Goal: Navigation & Orientation: Find specific page/section

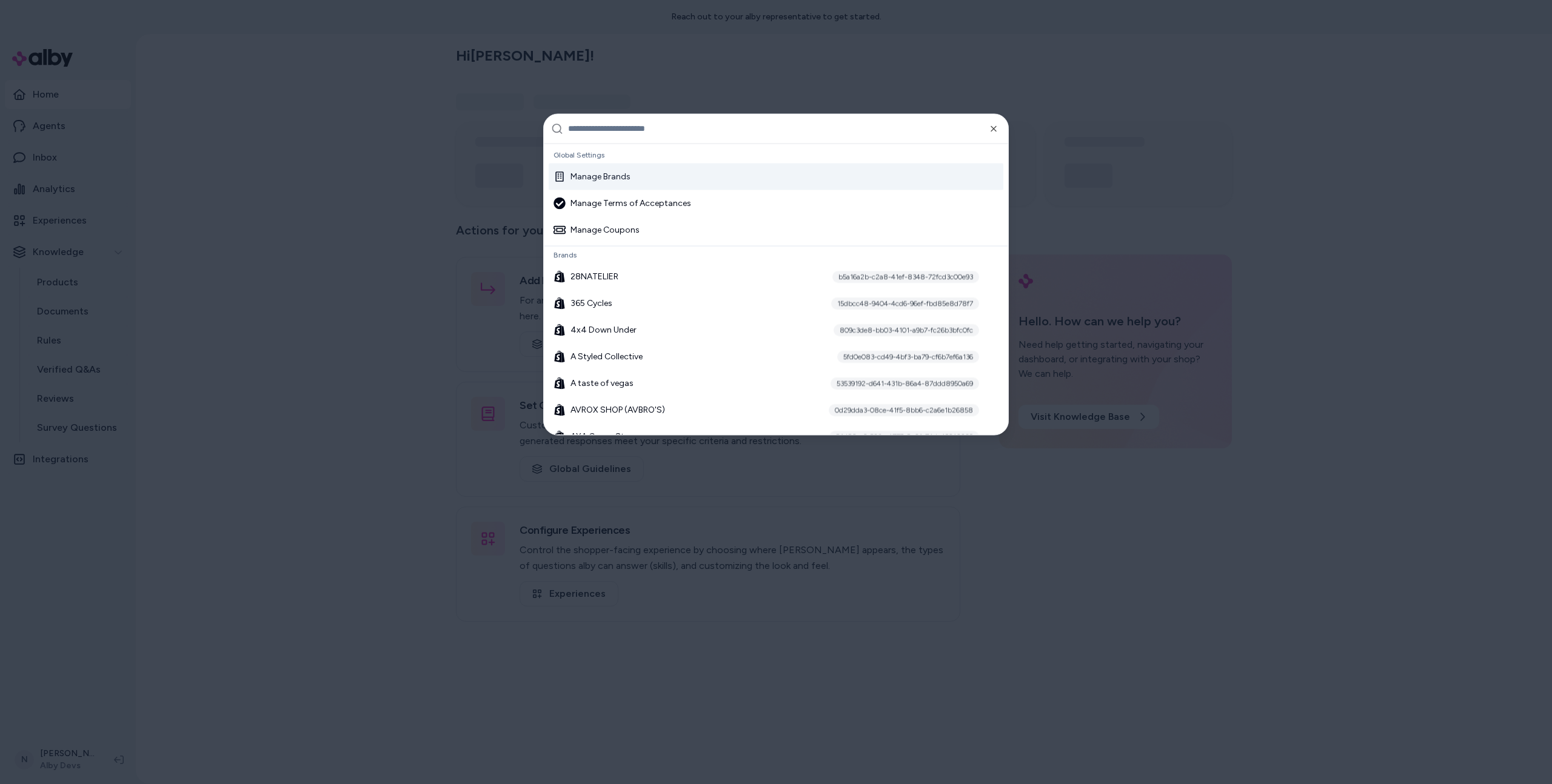
type input "********"
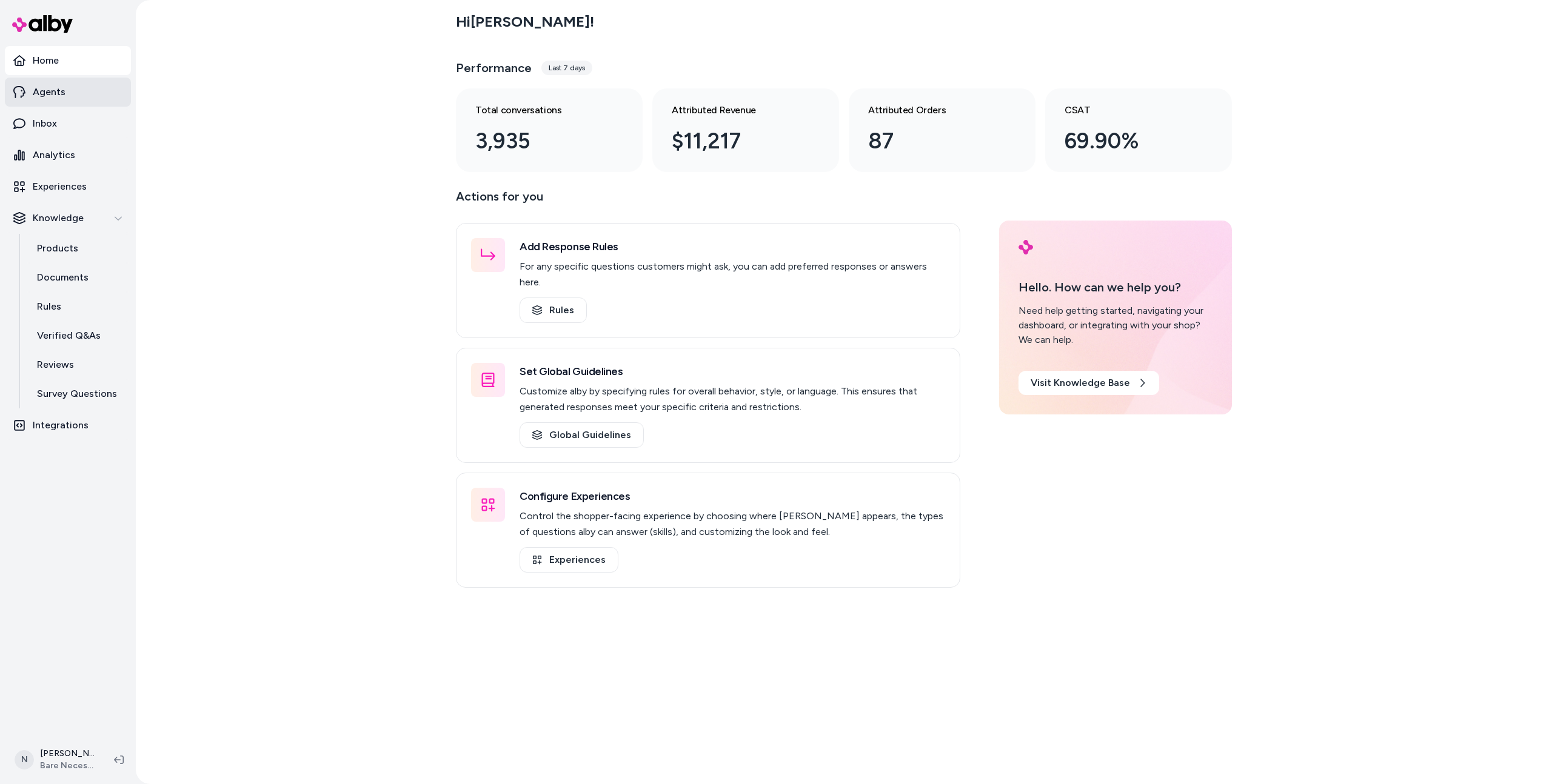
click at [48, 93] on p "Agents" at bounding box center [49, 92] width 33 height 15
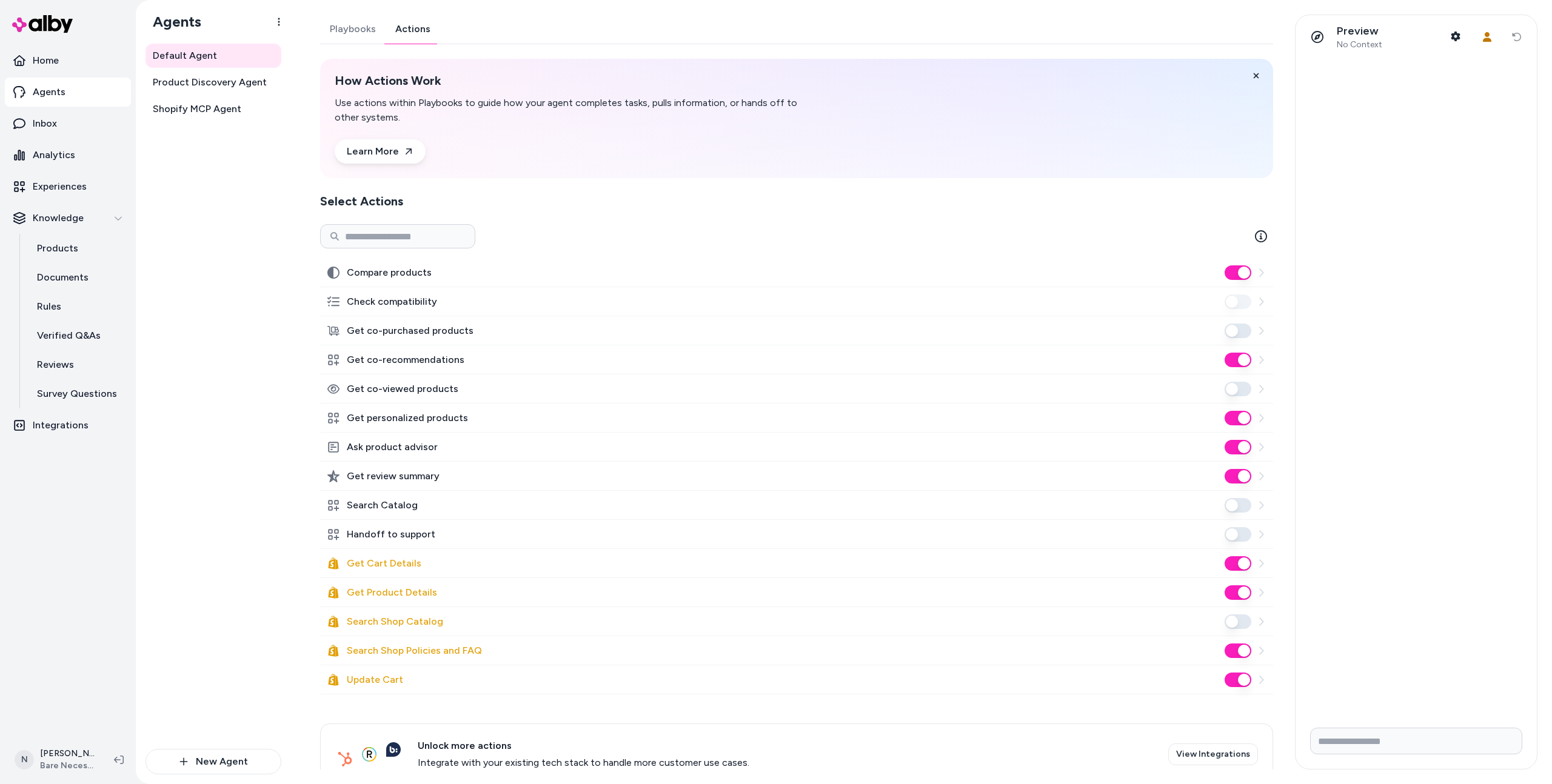
click at [424, 35] on link "Actions" at bounding box center [412, 29] width 55 height 29
